Goal: Check status

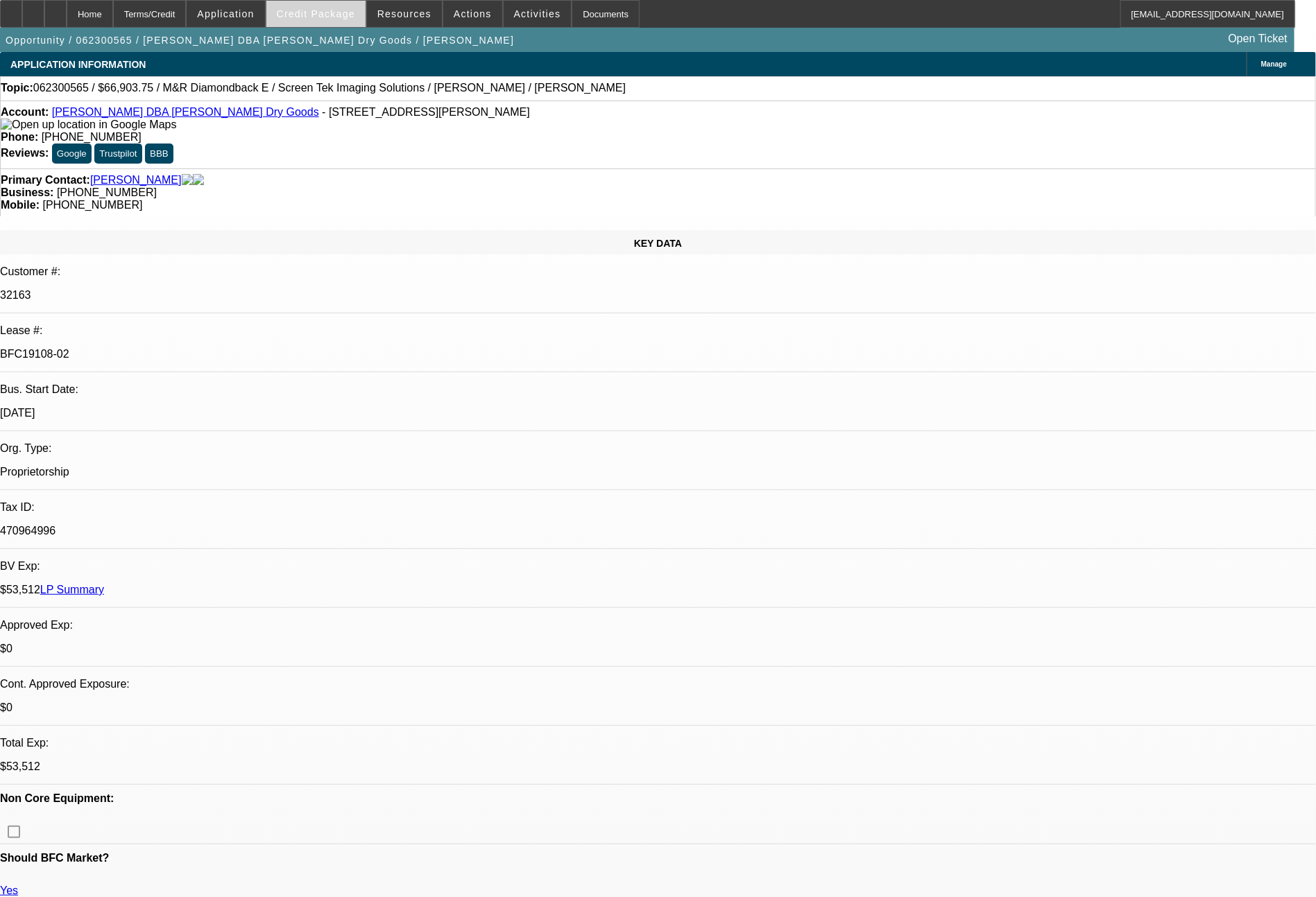
select select "0"
select select "2"
select select "0"
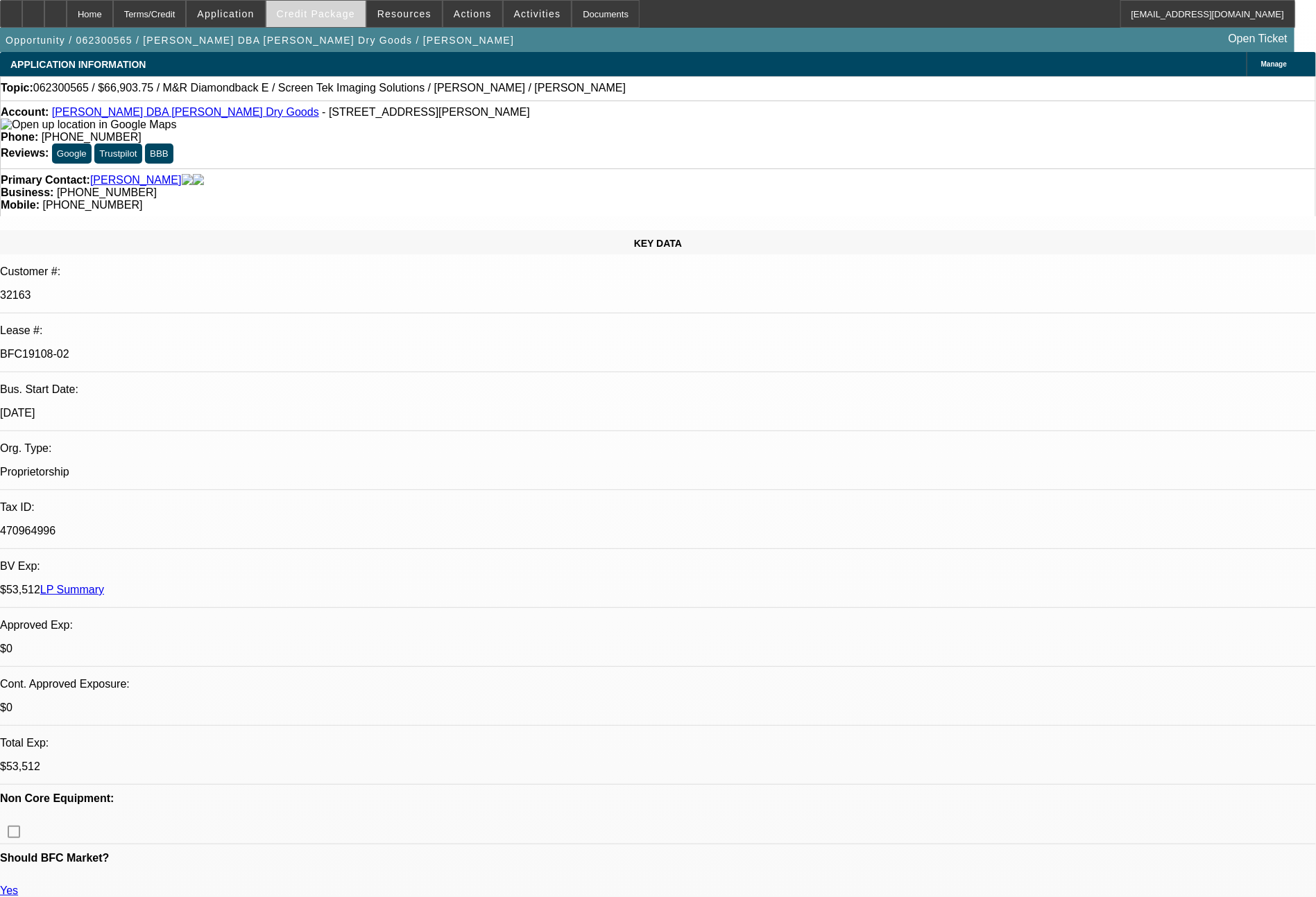
select select "2"
select select "0"
select select "2"
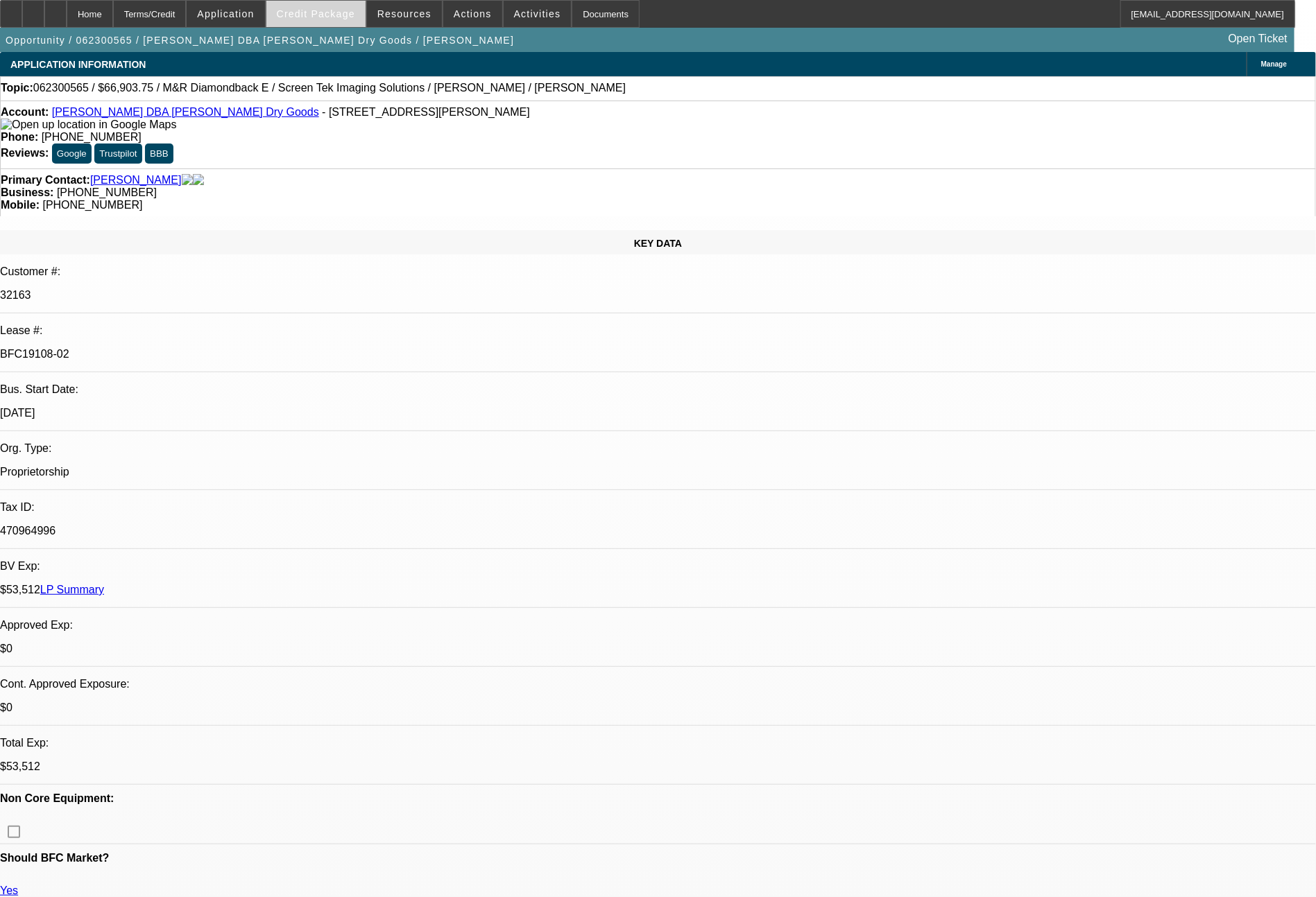
select select "2"
select select "0"
select select "2"
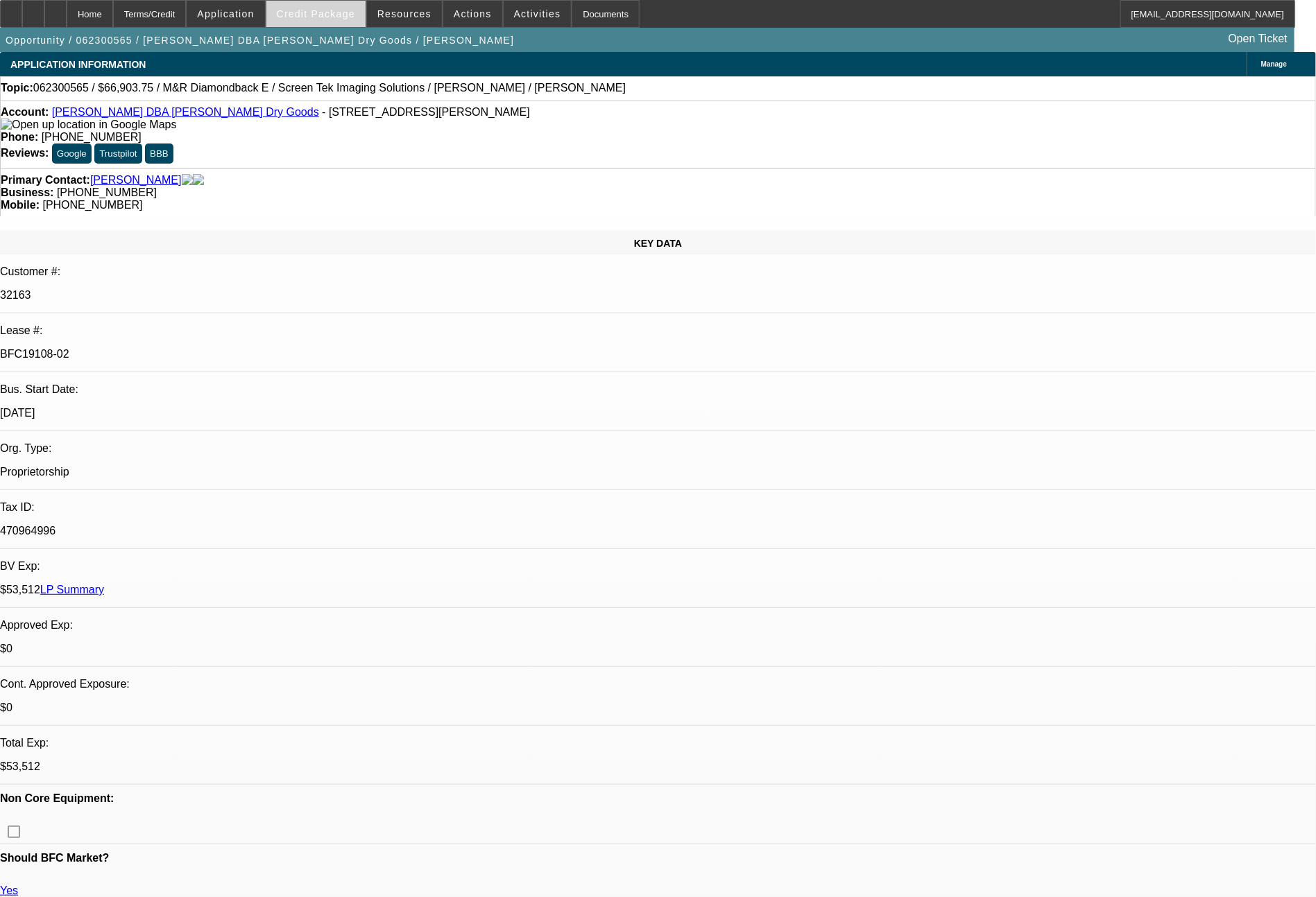
select select "0"
select select "6"
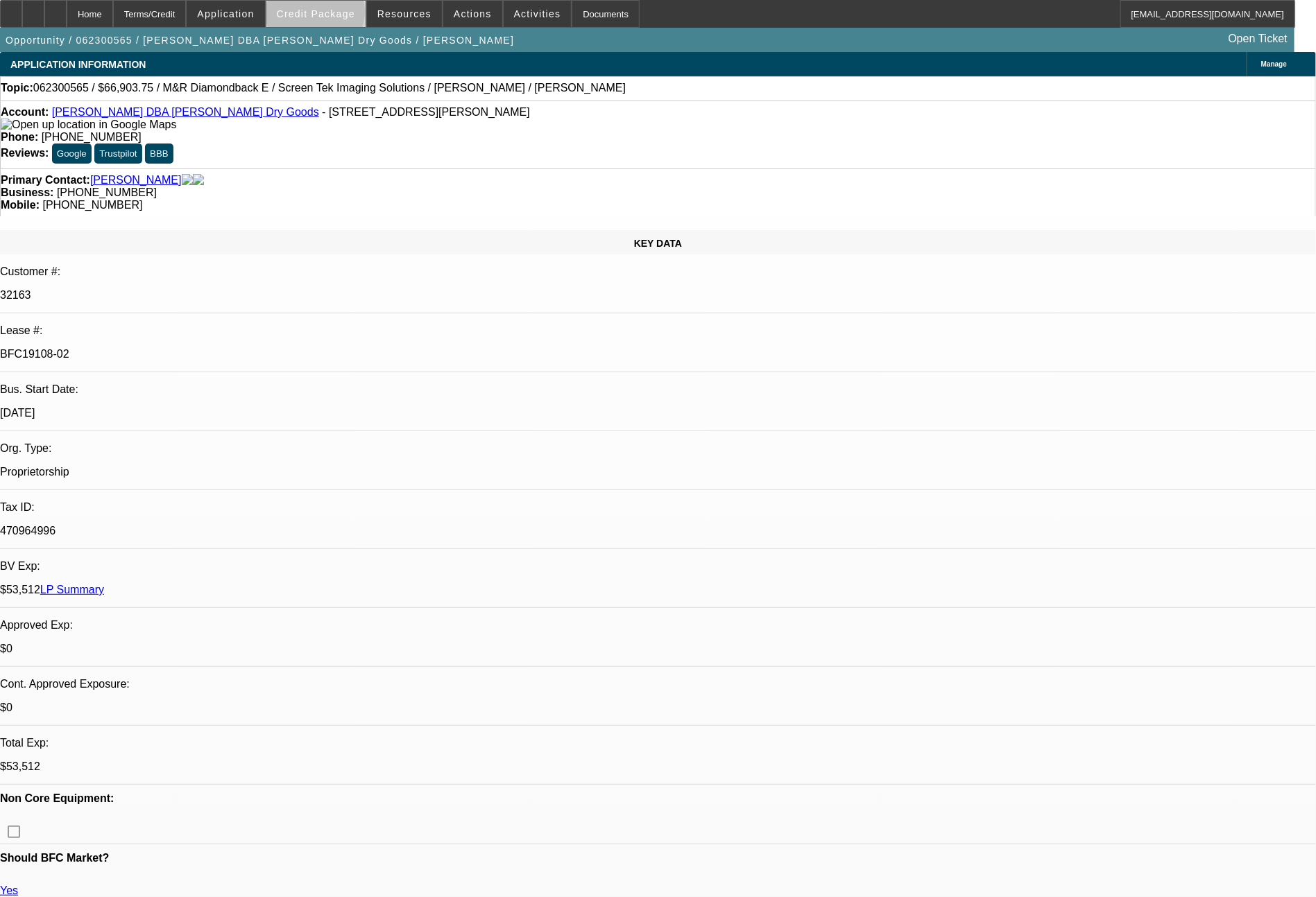
click at [341, 15] on span "Credit Package" at bounding box center [316, 14] width 78 height 11
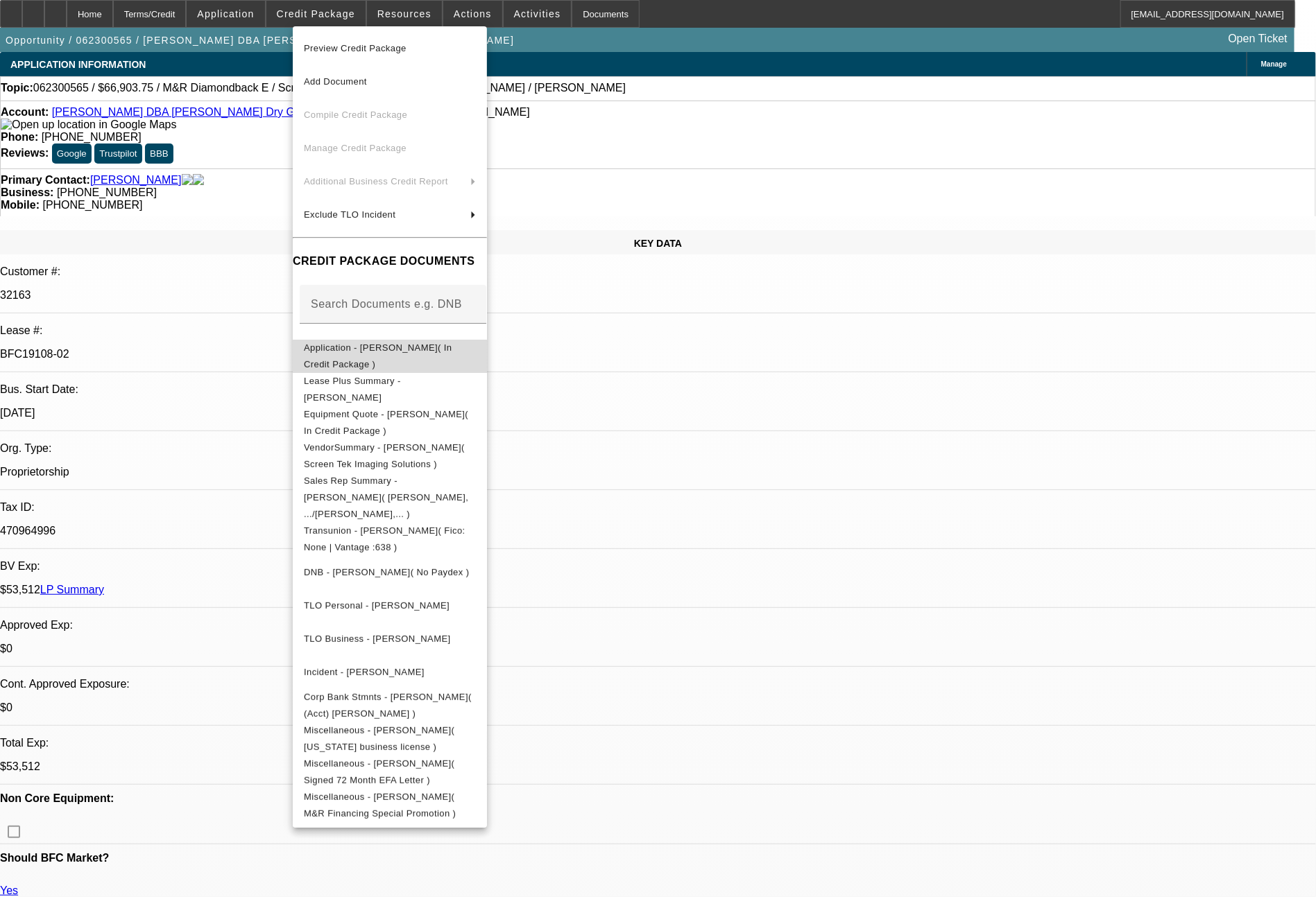
click at [402, 348] on span "Application - [PERSON_NAME]( In Credit Package )" at bounding box center [377, 356] width 148 height 27
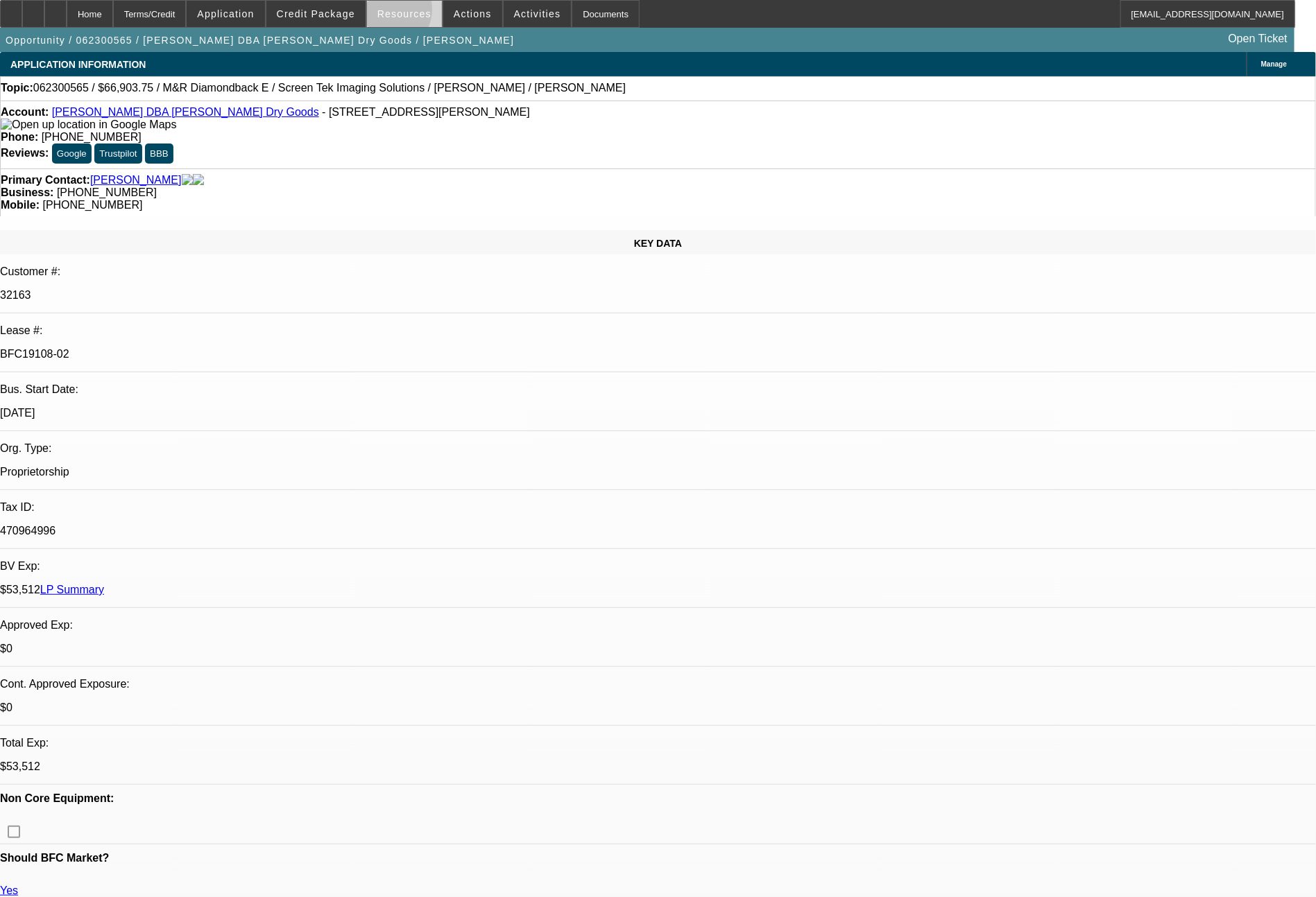
click at [392, 13] on span "Resources" at bounding box center [404, 14] width 54 height 11
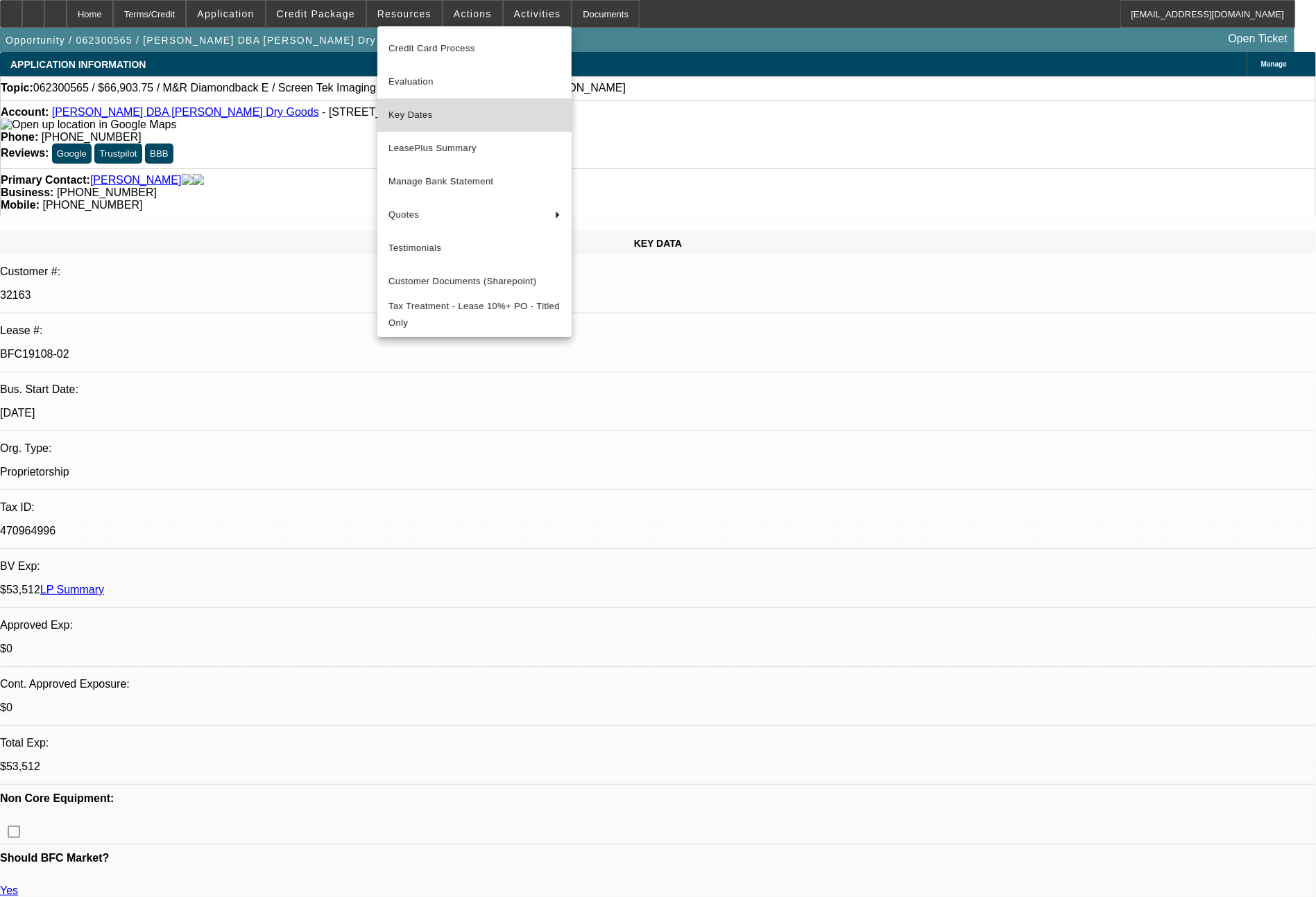
click at [411, 111] on span "Key Dates" at bounding box center [474, 114] width 172 height 17
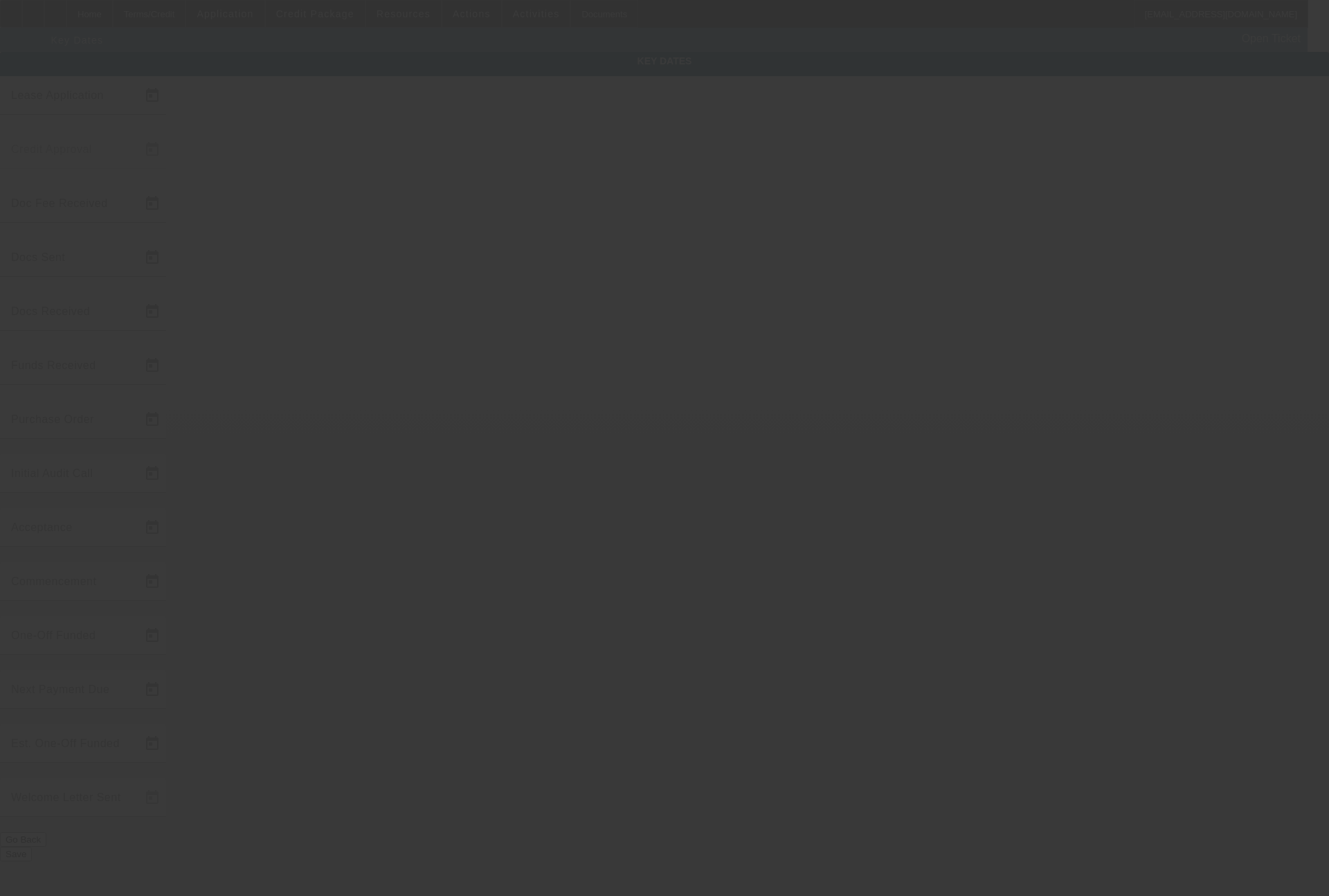
type input "[DATE]"
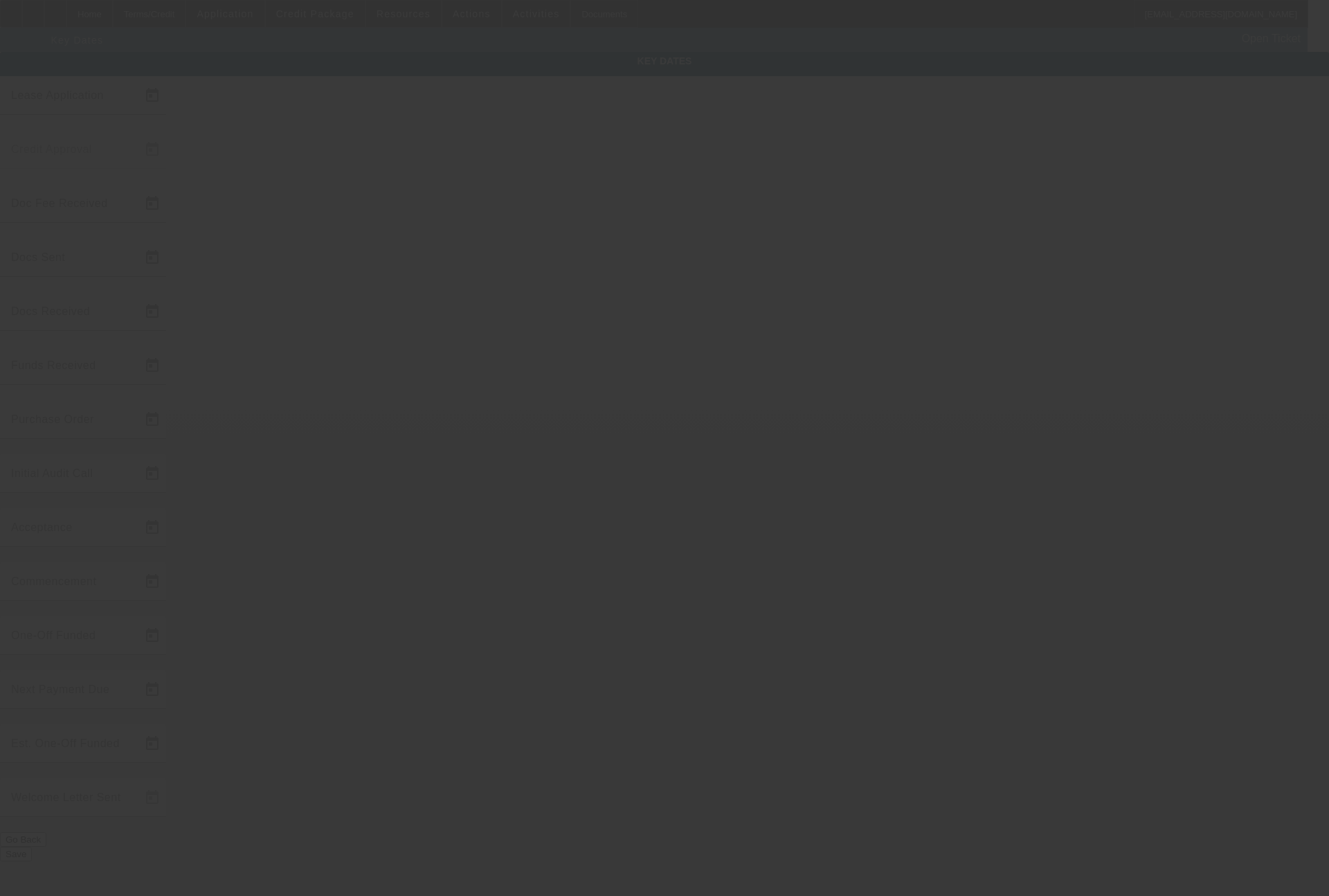
type input "[DATE]"
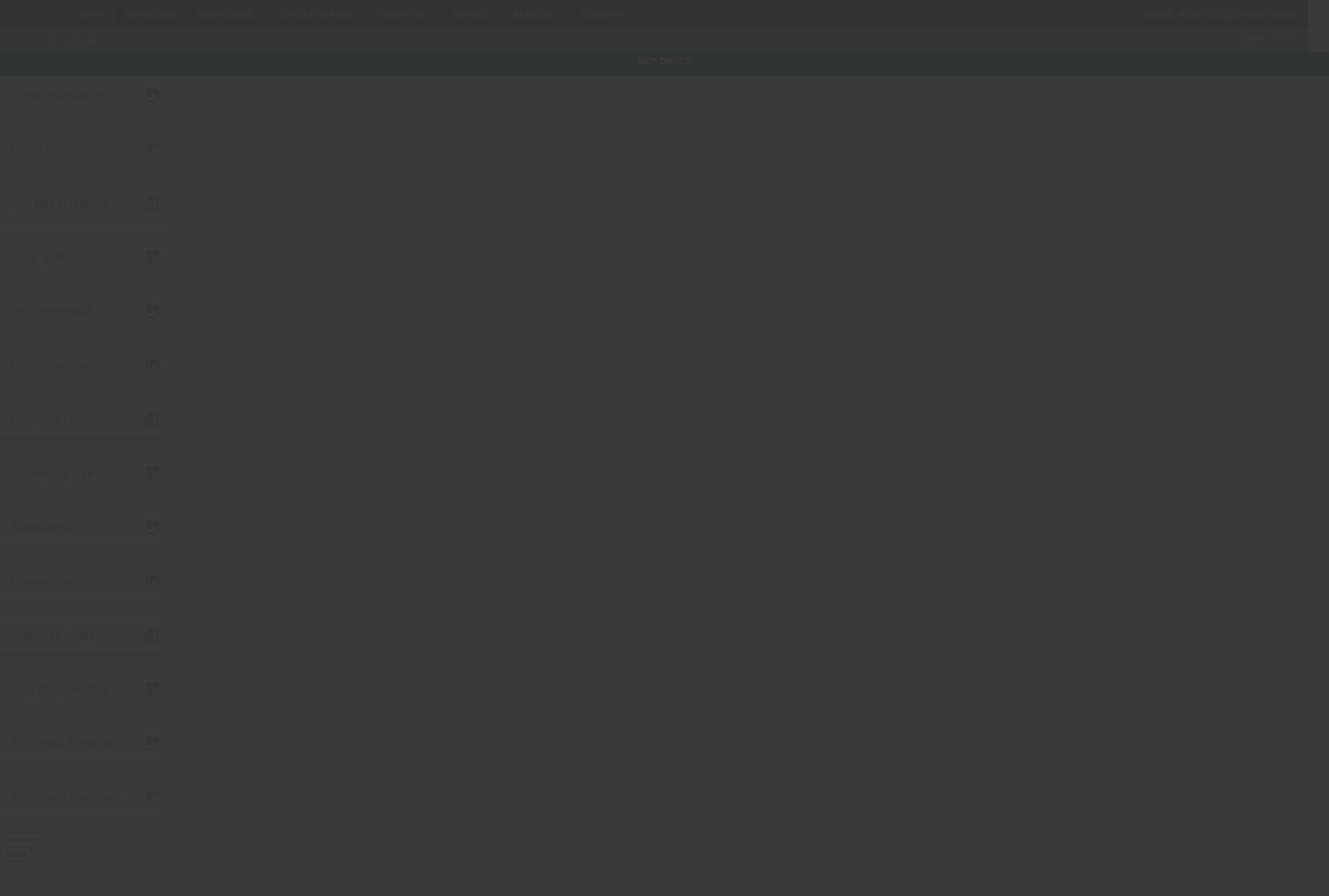
type input "[DATE]"
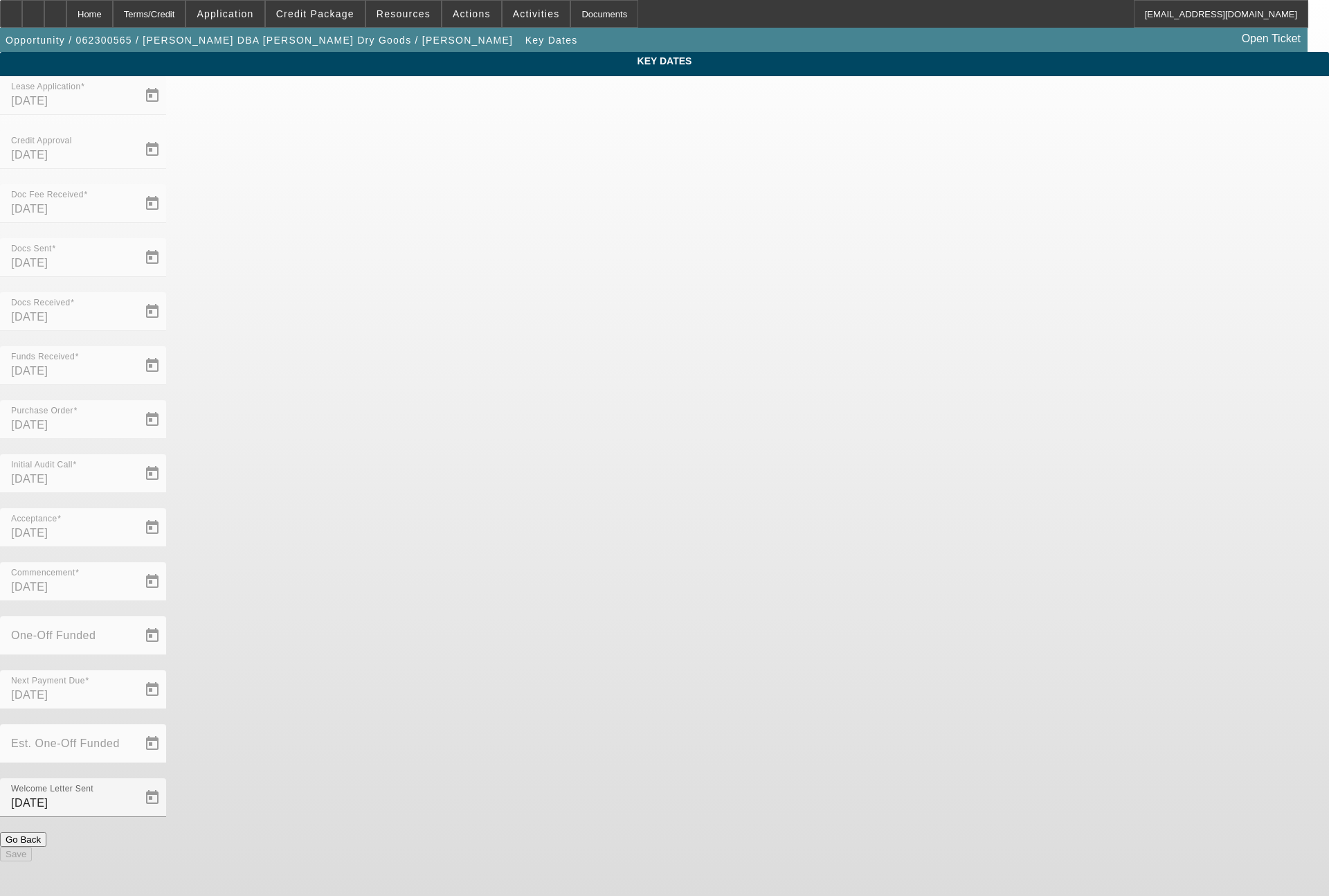
click at [174, 10] on div "Terms/Credit" at bounding box center [149, 14] width 74 height 28
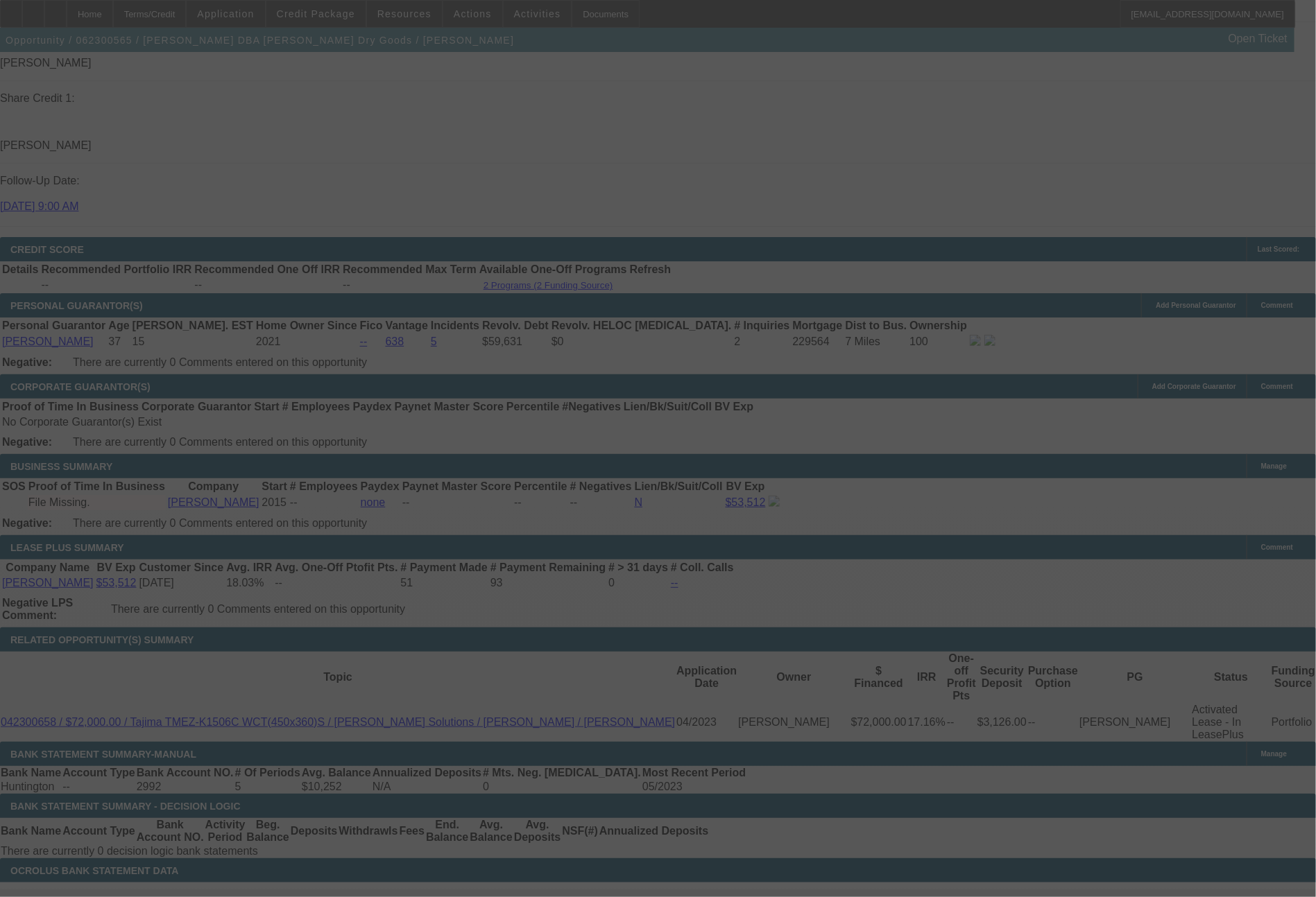
scroll to position [1948, 0]
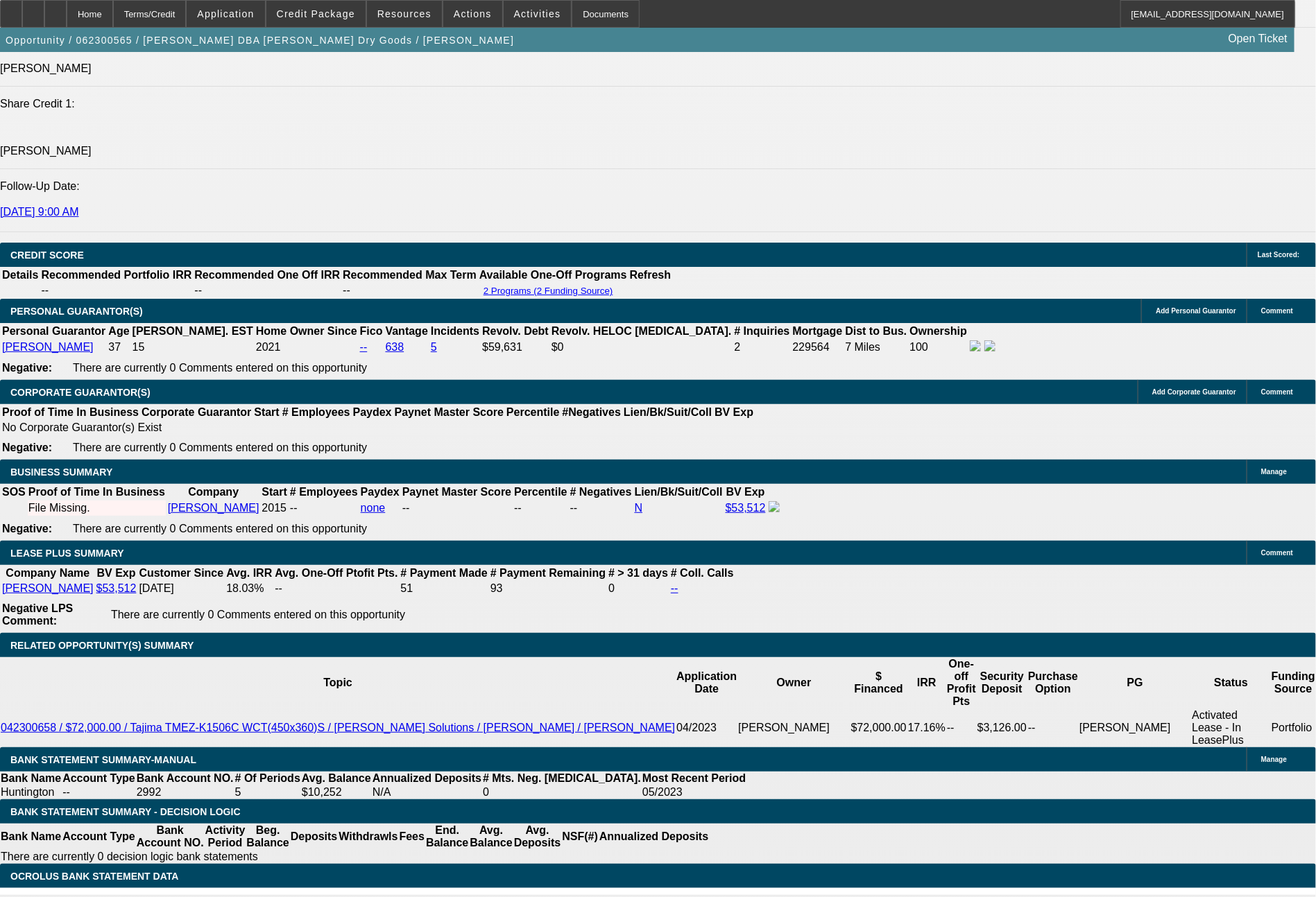
select select "0"
select select "2"
select select "0"
select select "6"
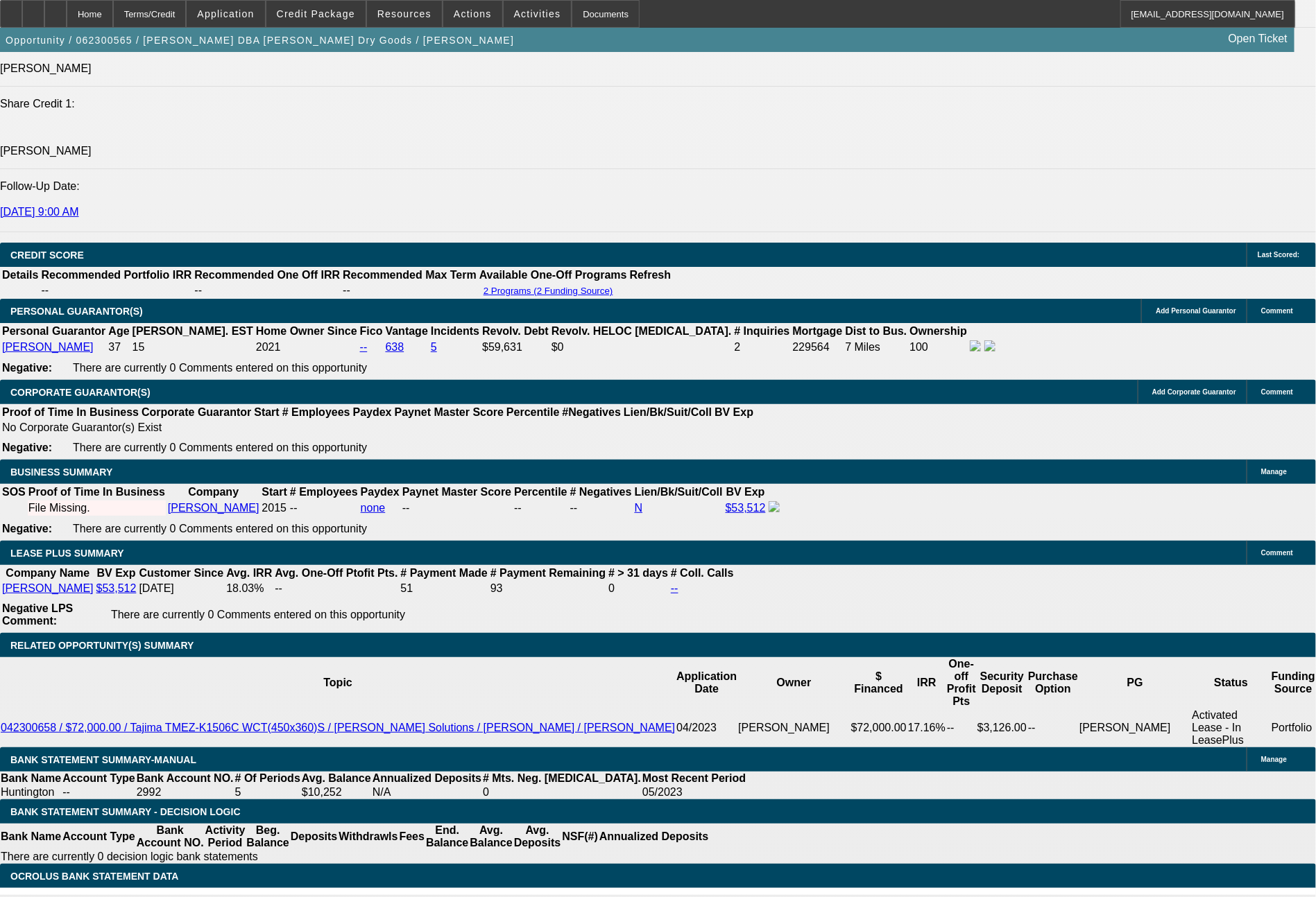
select select "0"
select select "2"
select select "0"
select select "6"
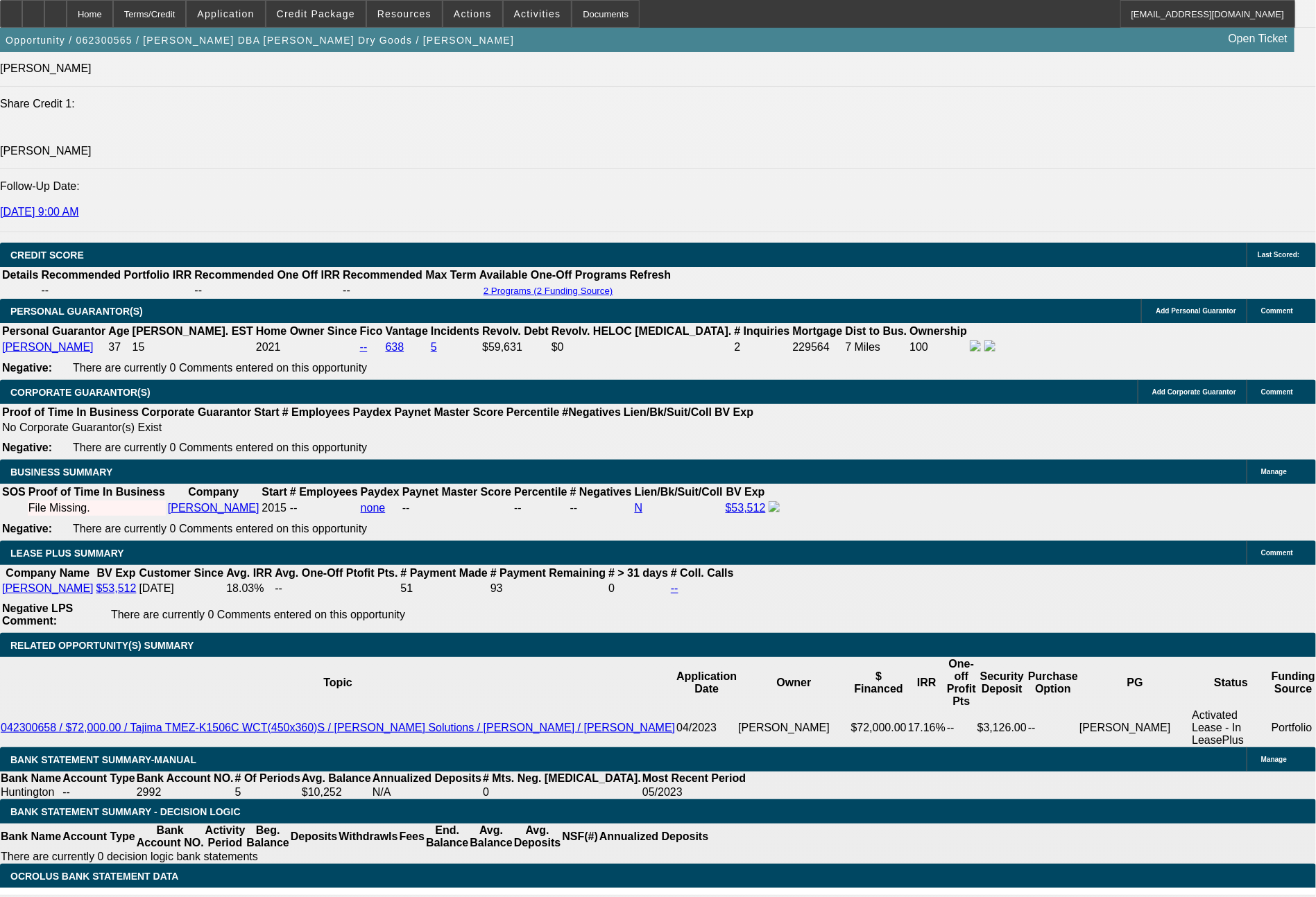
select select "0"
select select "2"
select select "0"
select select "6"
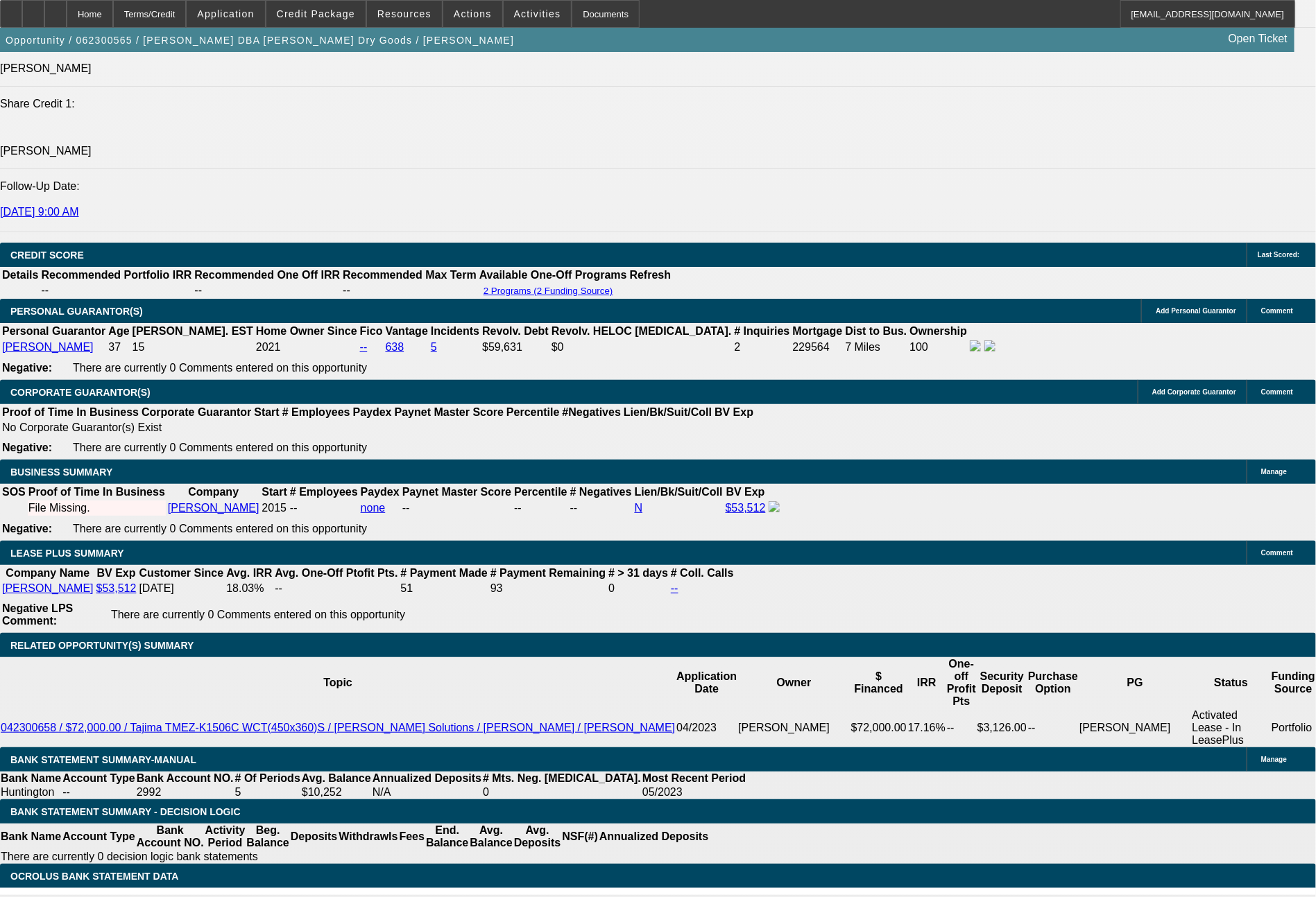
select select "0"
select select "2"
select select "0"
select select "6"
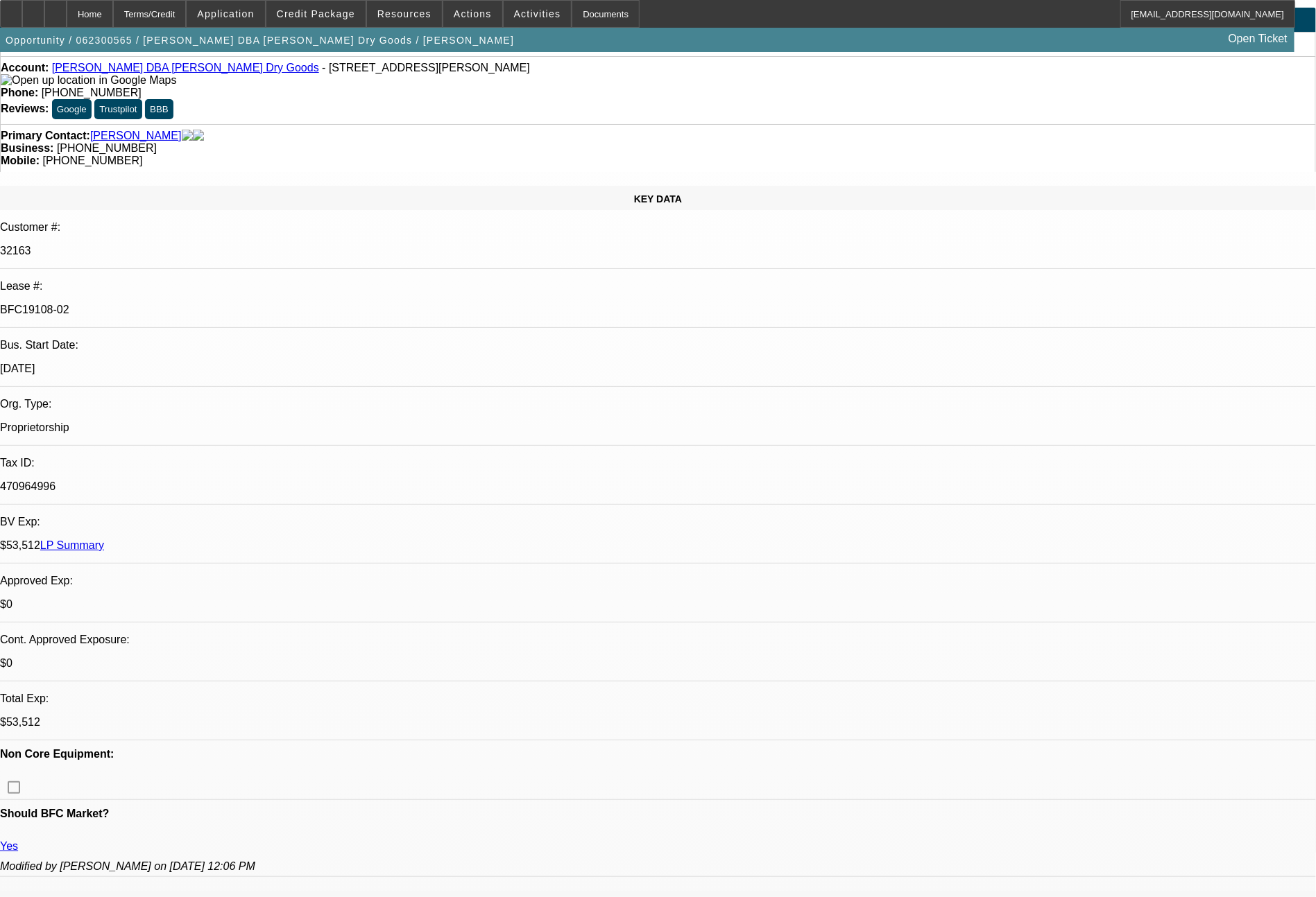
scroll to position [0, 0]
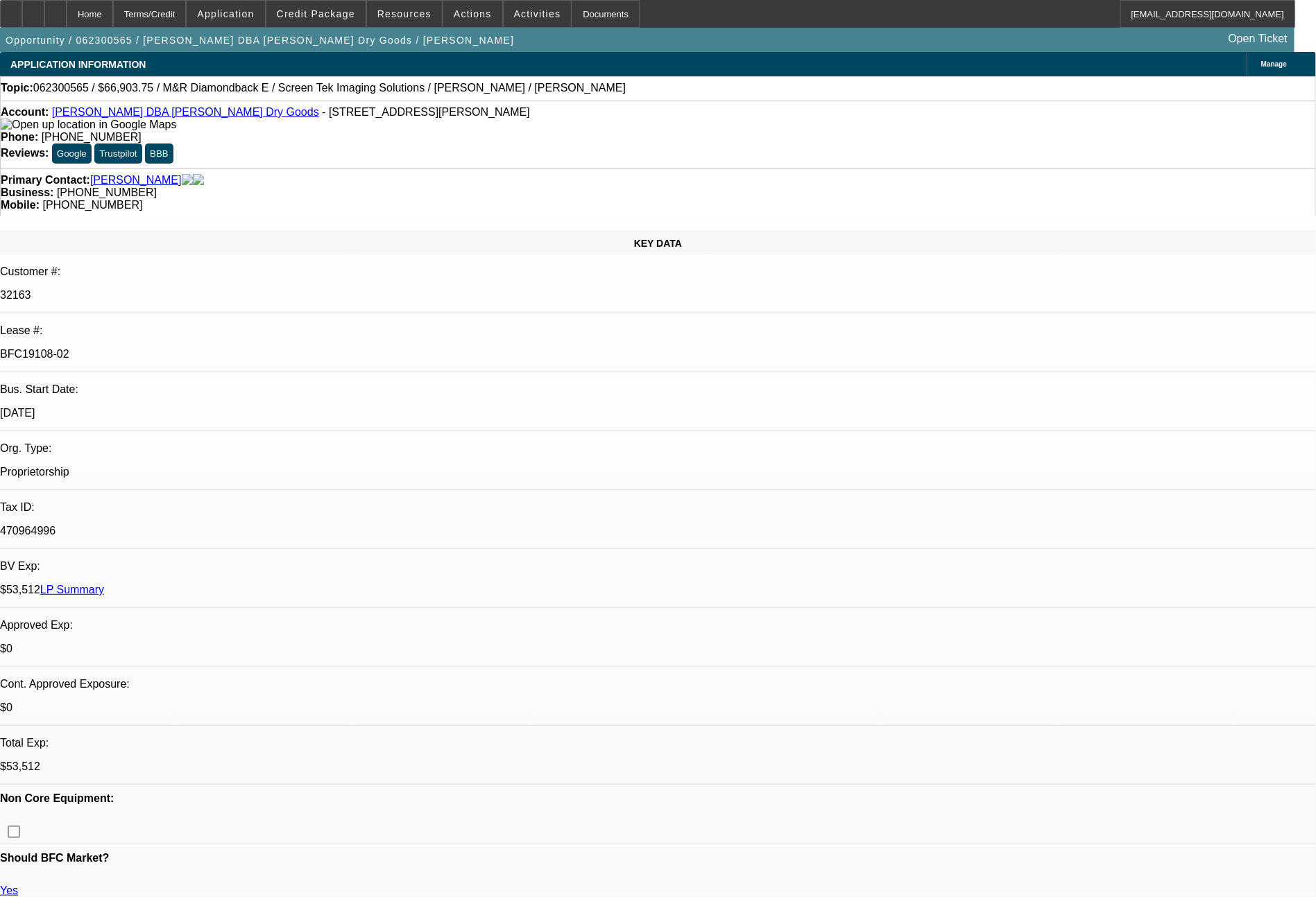
click at [104, 584] on link "LP Summary" at bounding box center [72, 590] width 64 height 12
